Goal: Transaction & Acquisition: Subscribe to service/newsletter

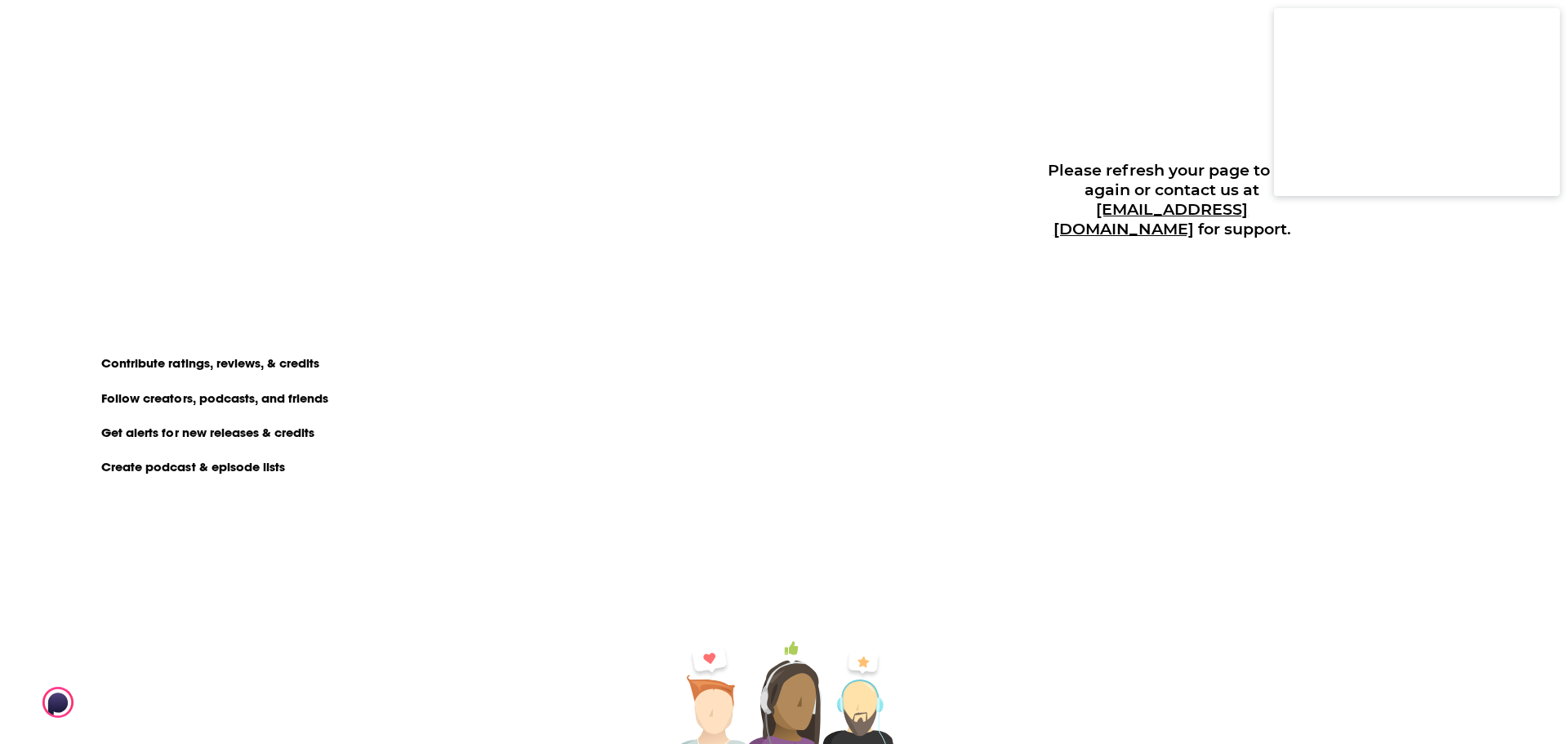
click at [1446, 302] on div "Please refresh your page to try again or contact us at [EMAIL_ADDRESS][DOMAIN_N…" at bounding box center [1184, 372] width 769 height 744
click at [1520, 23] on button "Close Button" at bounding box center [1528, 26] width 31 height 31
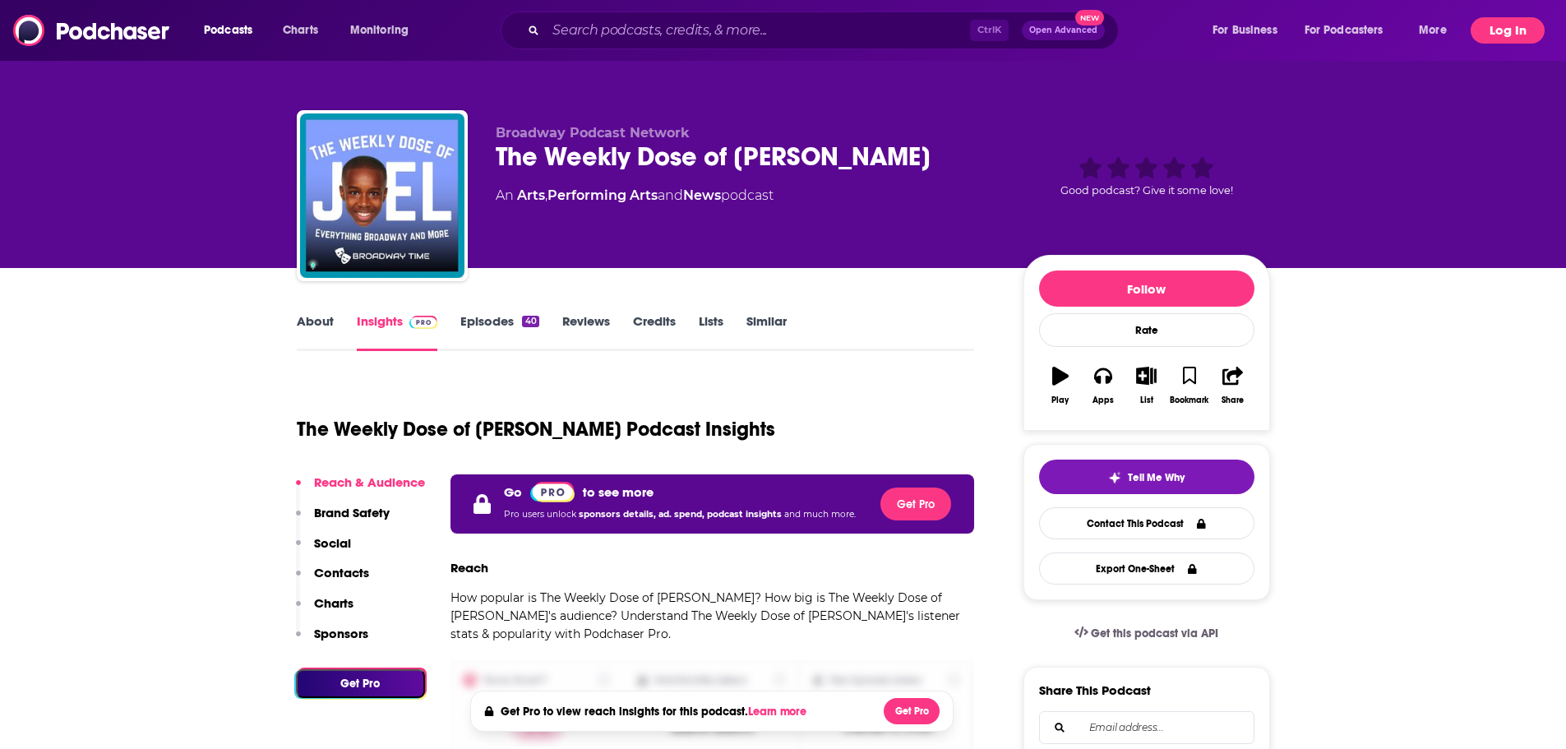
click at [1507, 34] on button "Log In" at bounding box center [1508, 30] width 74 height 26
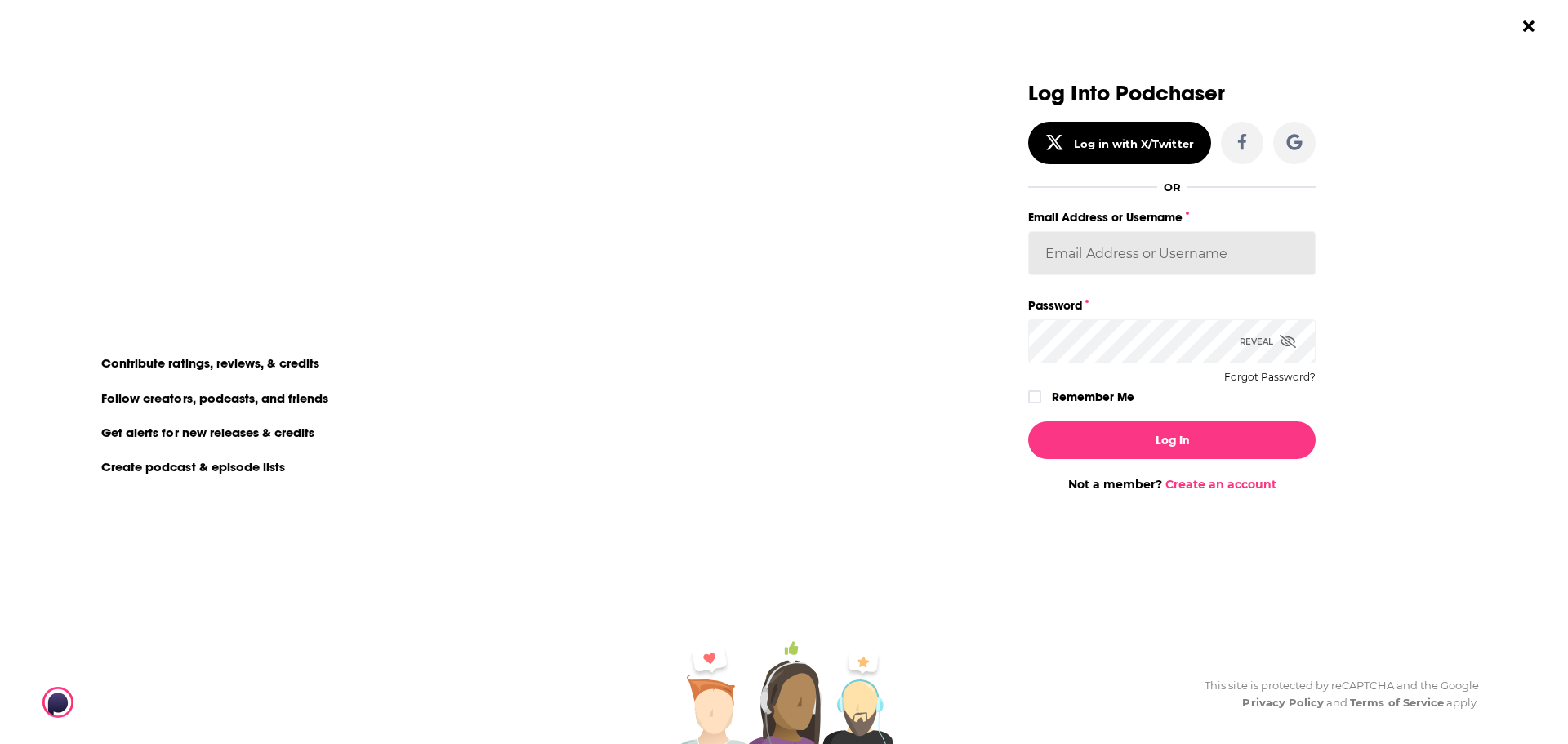
click at [1256, 259] on input "Email Address or Username" at bounding box center [1171, 253] width 287 height 44
type input "[EMAIL_ADDRESS][DOMAIN_NAME]"
click at [1028, 421] on button "Log In" at bounding box center [1171, 440] width 287 height 38
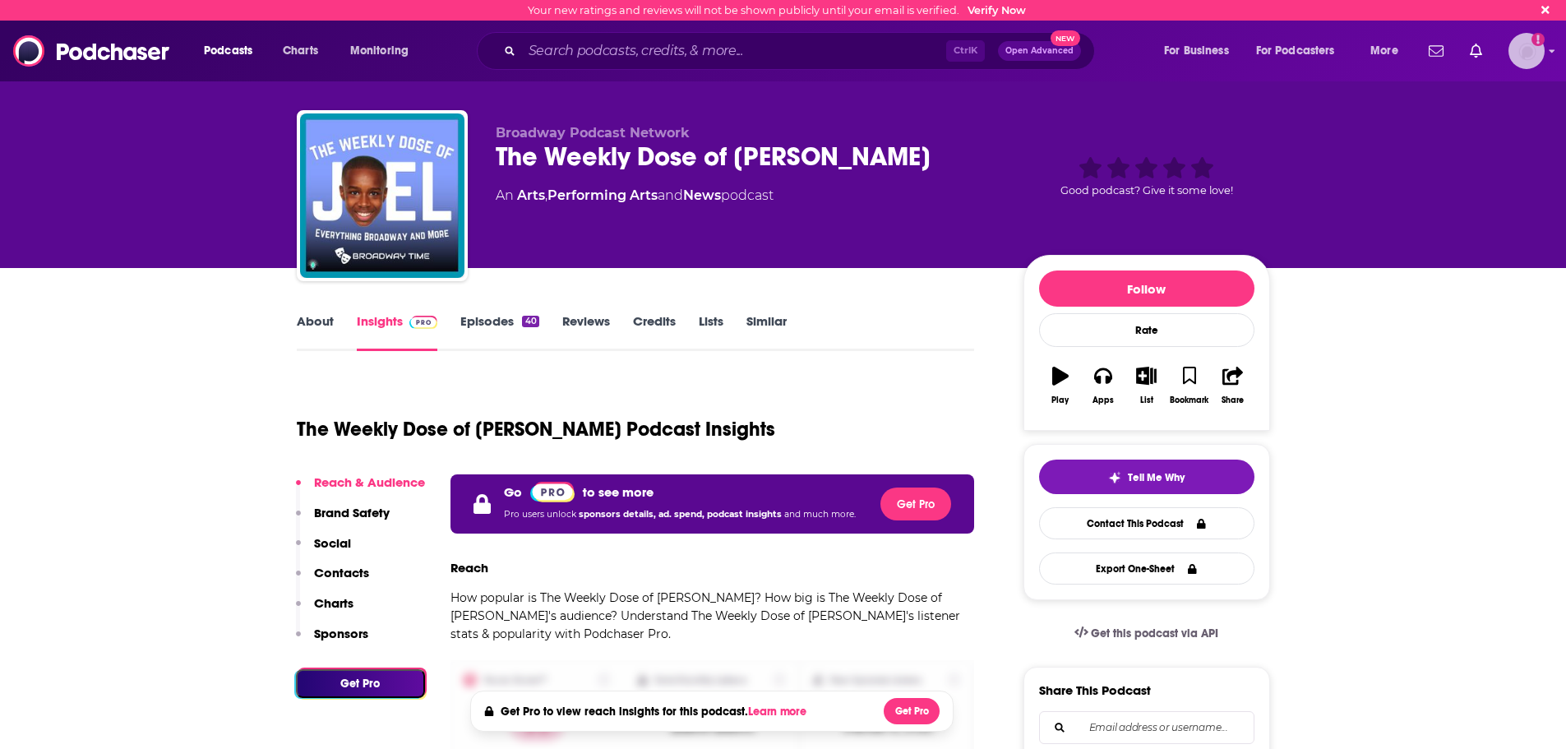
click at [1533, 44] on icon "Email not verified" at bounding box center [1538, 39] width 13 height 13
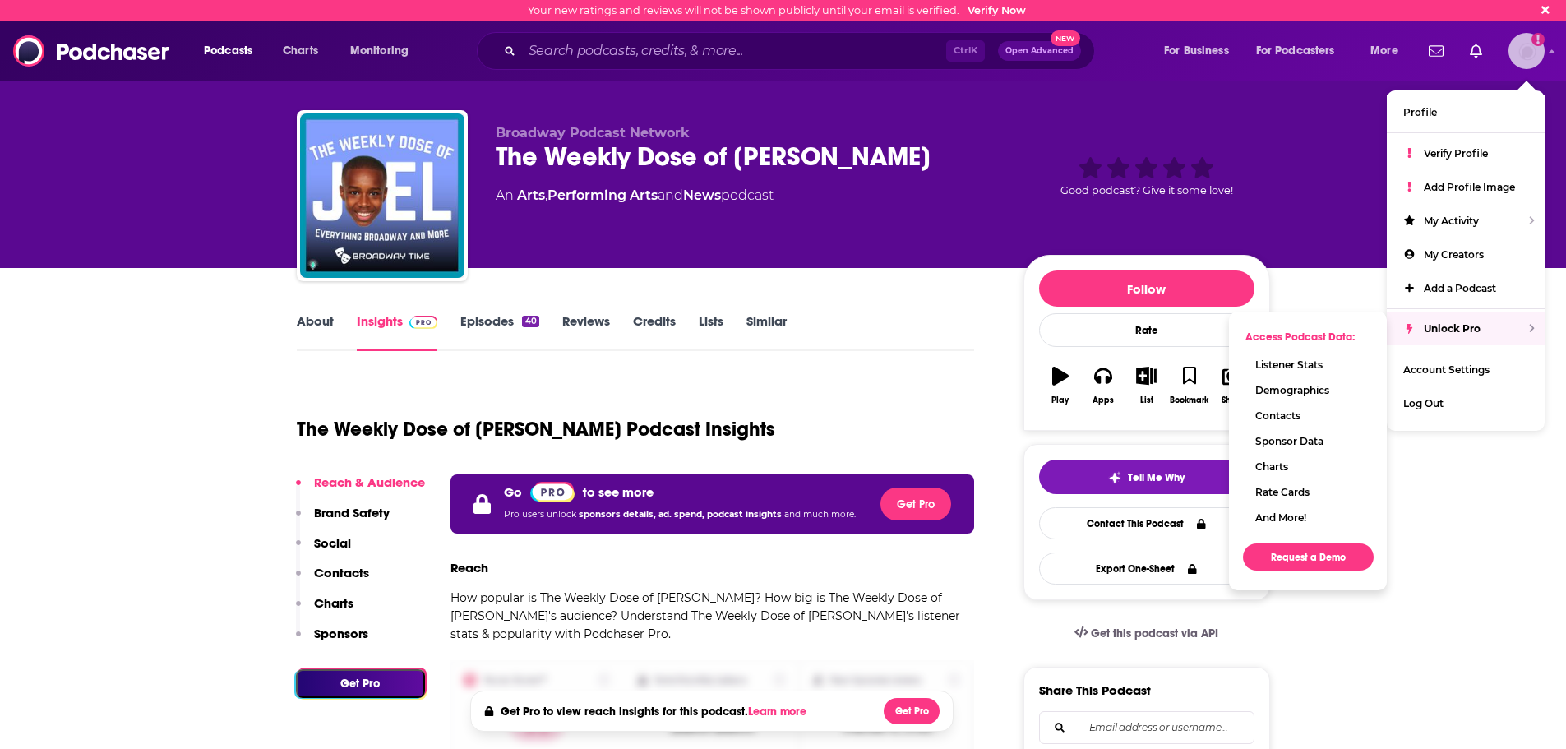
click at [1474, 331] on span "Unlock Pro" at bounding box center [1452, 328] width 57 height 12
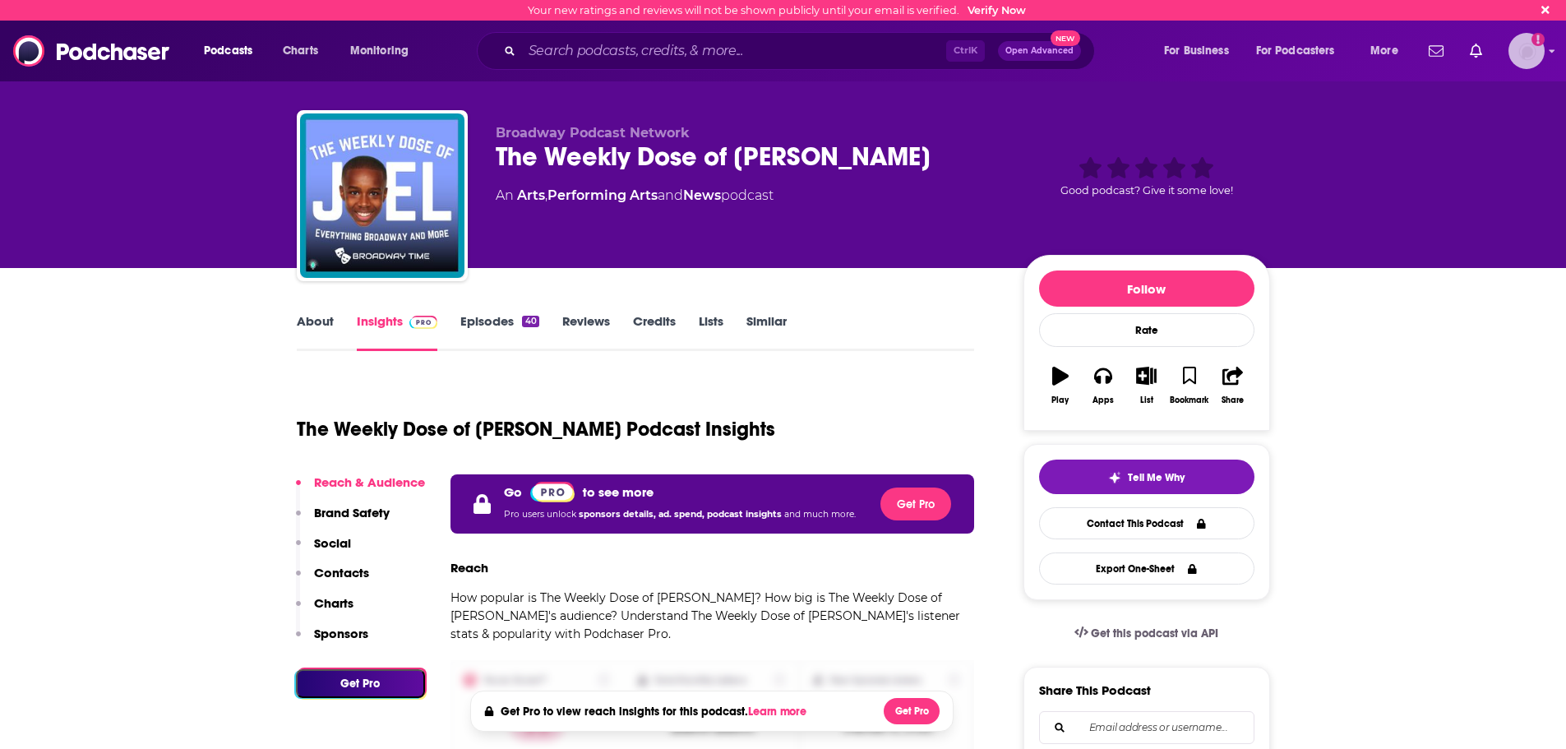
click at [1539, 52] on img "Logged in as ssmandl" at bounding box center [1527, 51] width 36 height 36
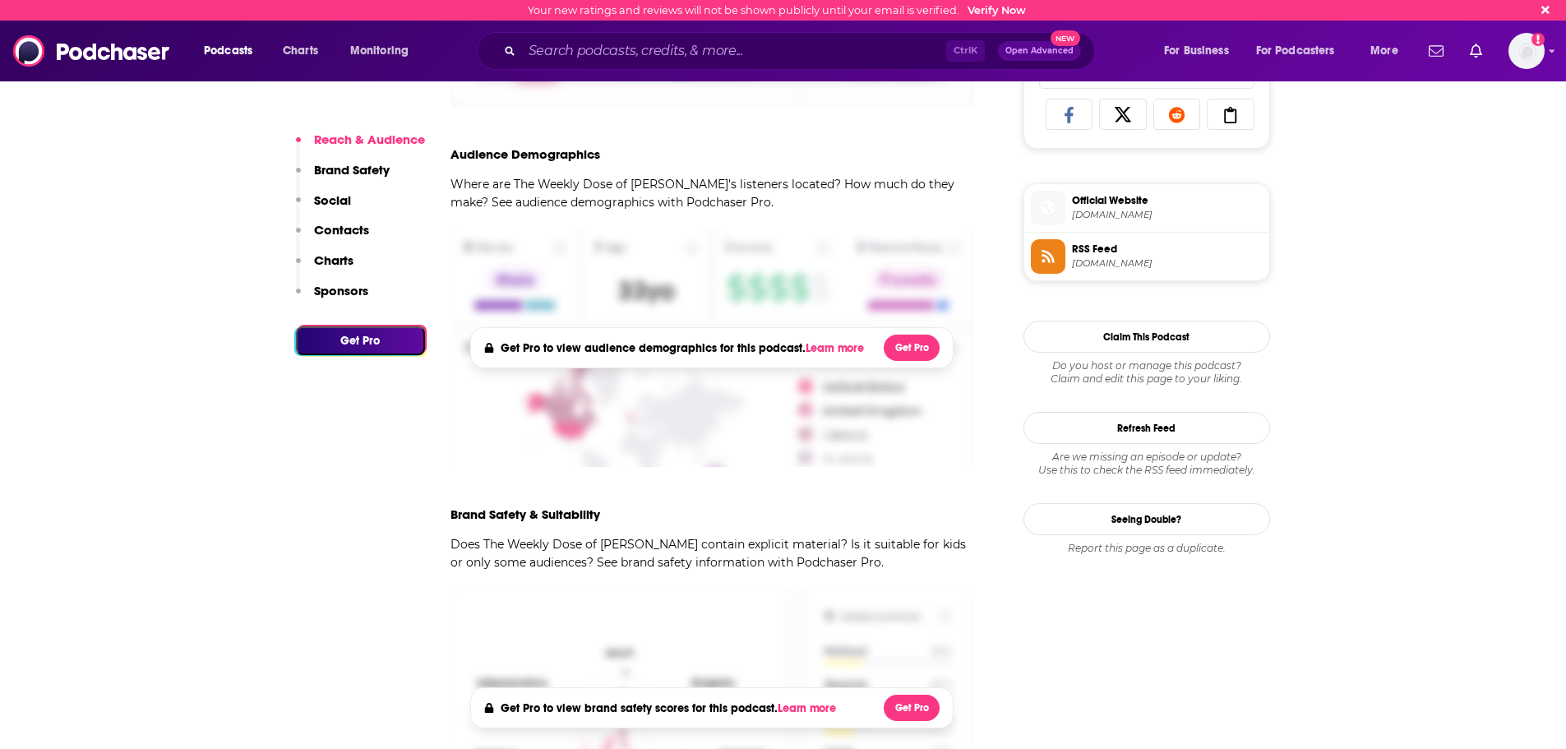
scroll to position [658, 0]
click at [917, 67] on button "Get Pro" at bounding box center [912, 53] width 56 height 26
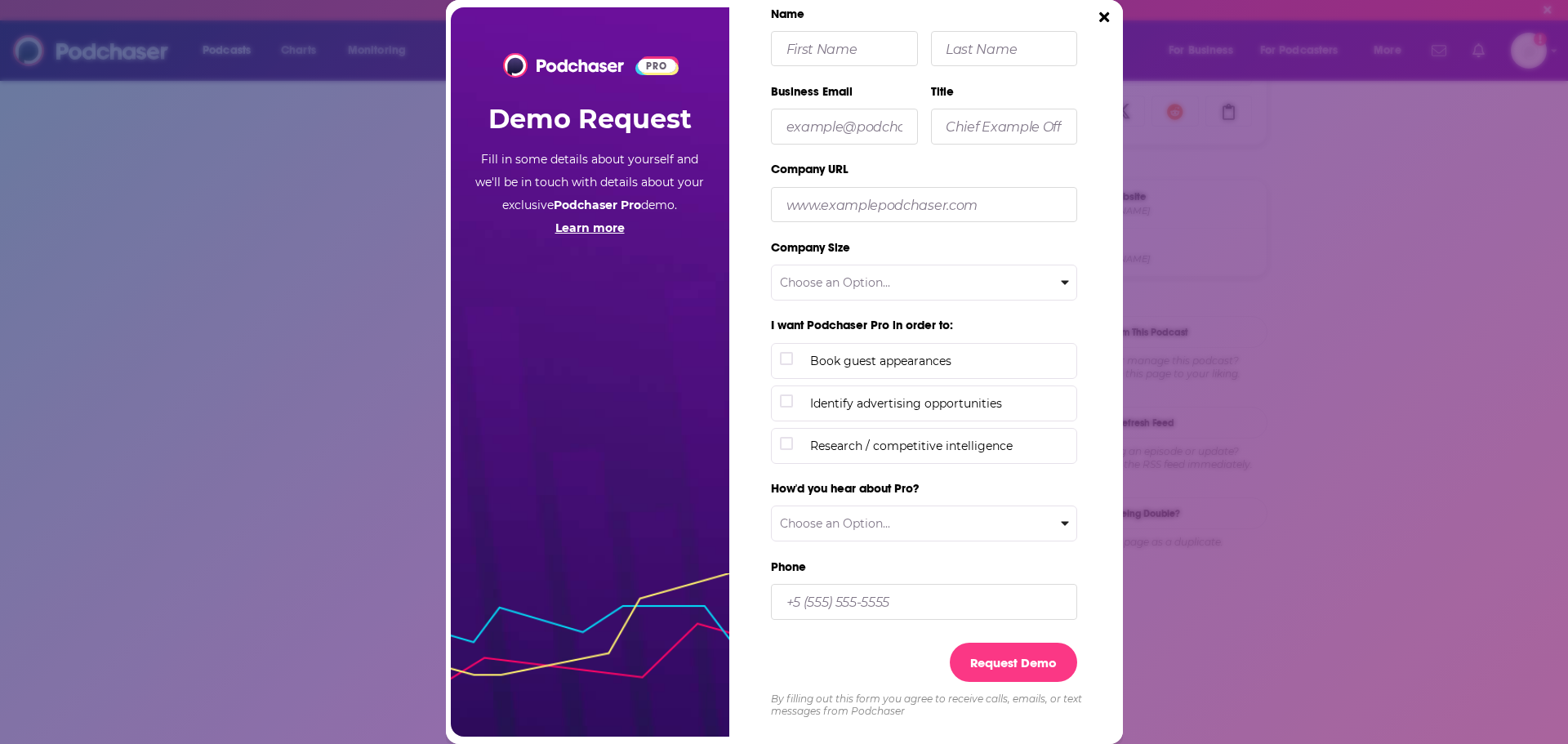
scroll to position [0, 0]
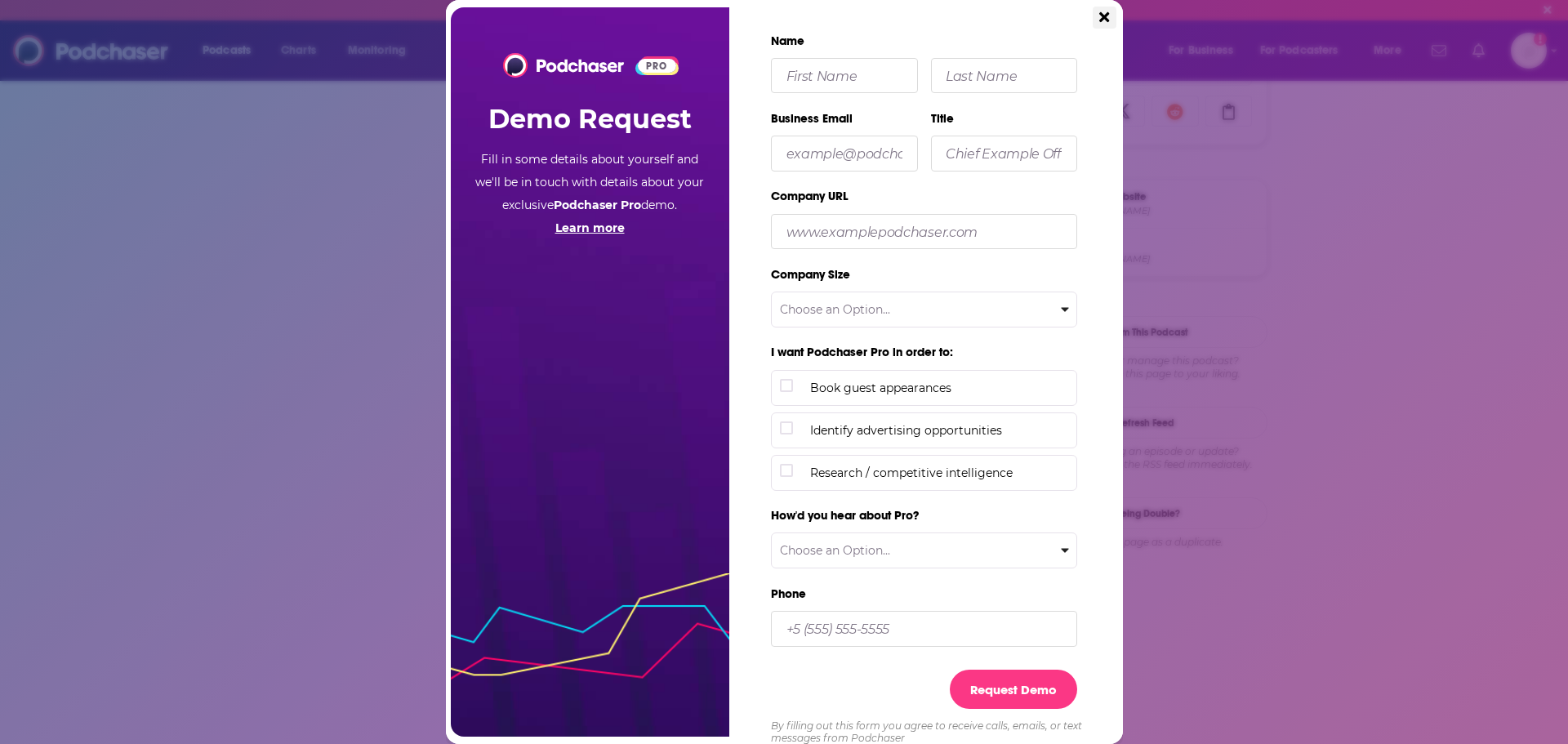
click at [1110, 13] on button "Close" at bounding box center [1103, 18] width 23 height 22
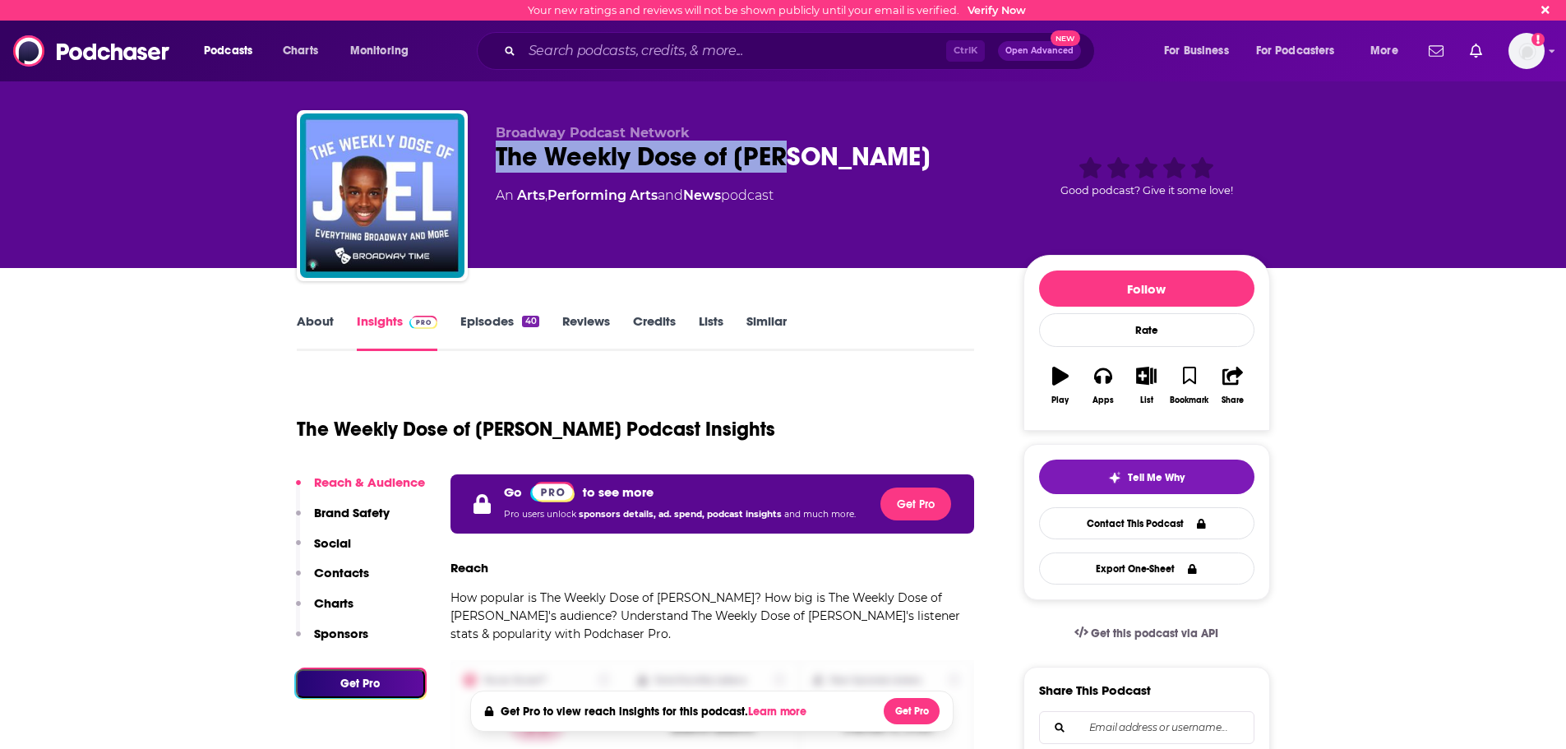
drag, startPoint x: 676, startPoint y: 186, endPoint x: 493, endPoint y: 149, distance: 186.2
click at [493, 149] on div "Broadway Podcast Network The Weekly Dose of [PERSON_NAME] Arts , Performing Art…" at bounding box center [783, 199] width 973 height 178
copy h2 "The Weekly Dose of [PERSON_NAME]"
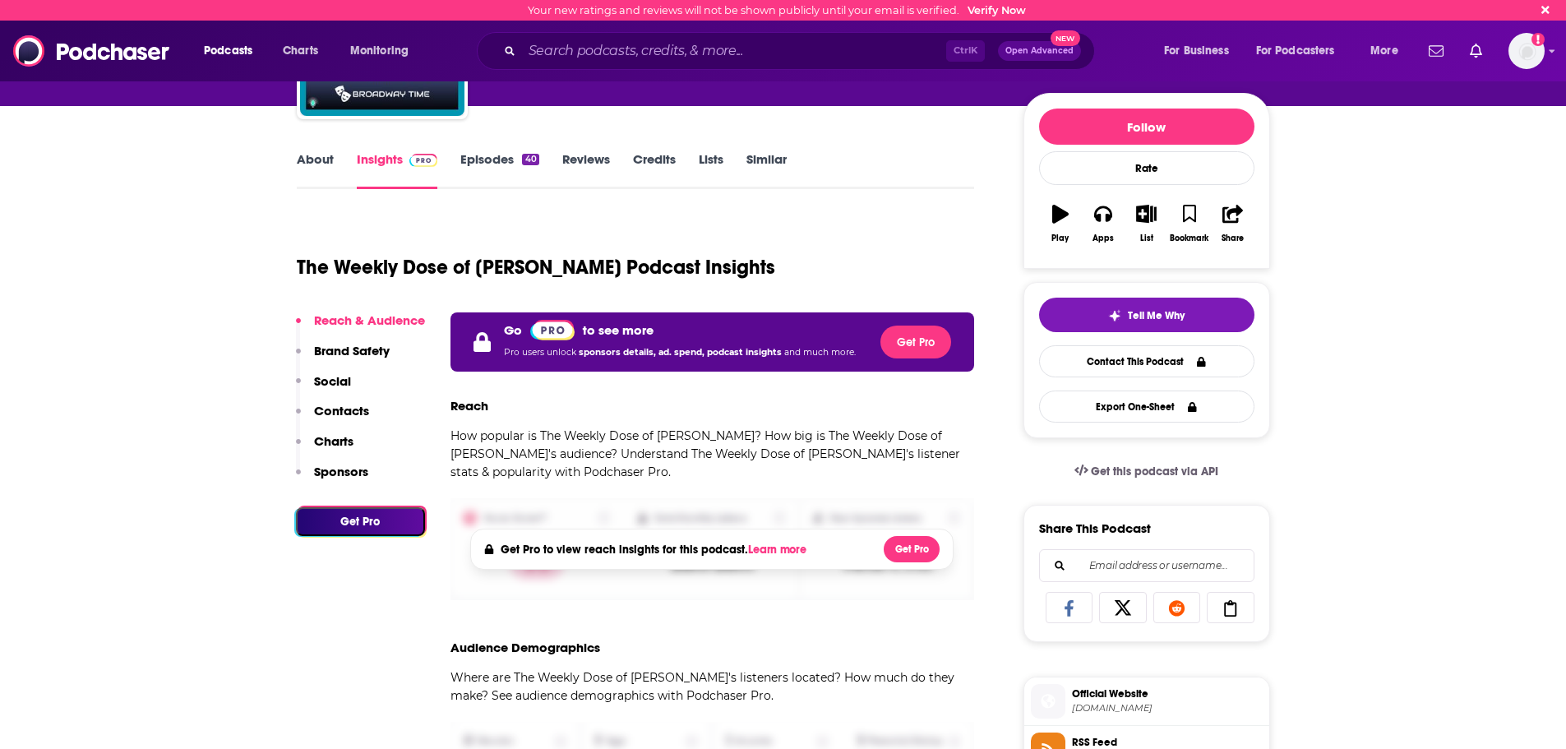
scroll to position [82, 0]
